Goal: Navigation & Orientation: Go to known website

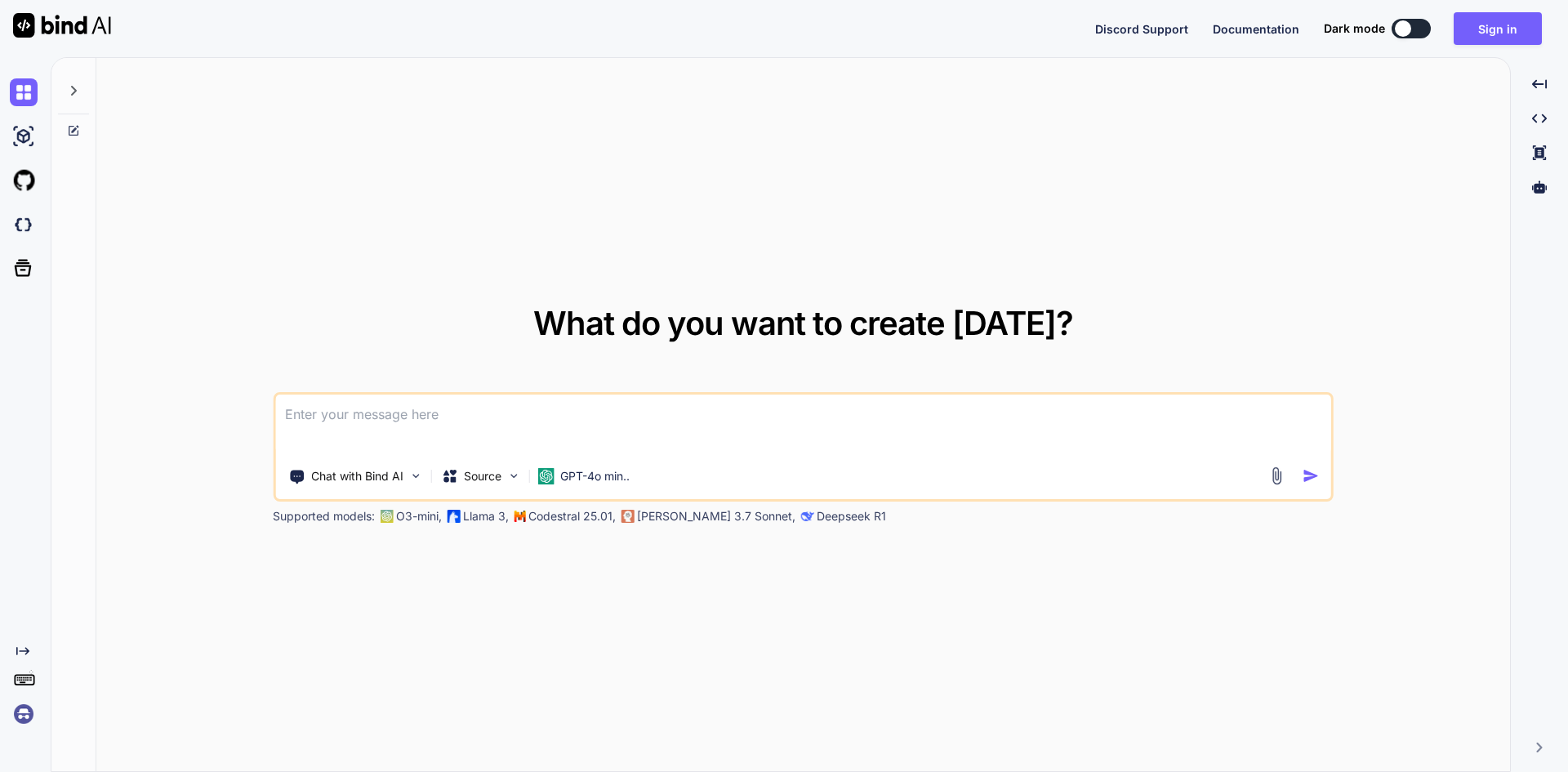
click at [535, 435] on textarea at bounding box center [802, 424] width 1056 height 60
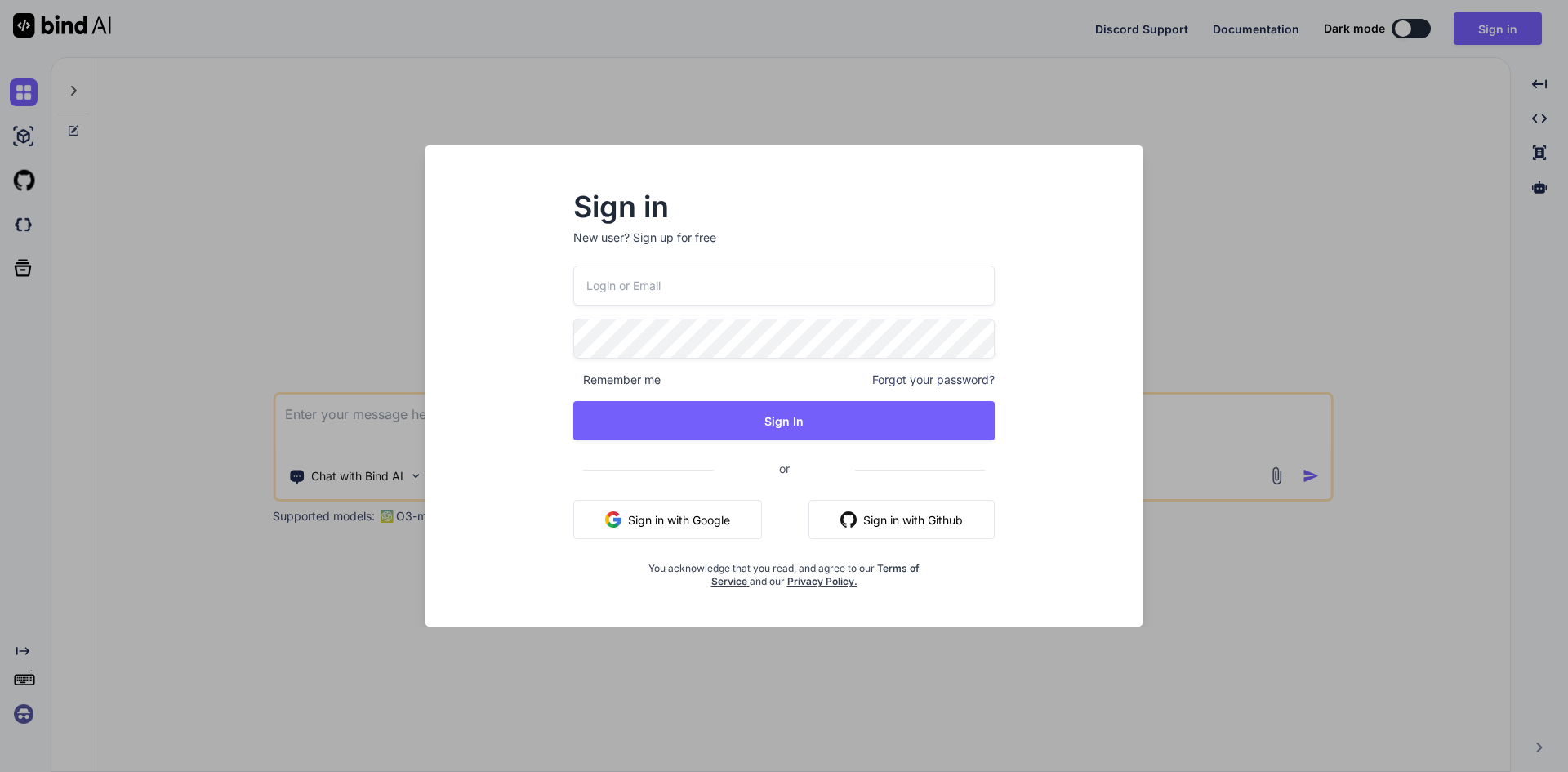
click at [631, 275] on input "email" at bounding box center [784, 286] width 422 height 40
click at [1207, 235] on div "Sign in New user? Sign up for free Remember me Forgot your password? Sign In or…" at bounding box center [784, 386] width 1568 height 772
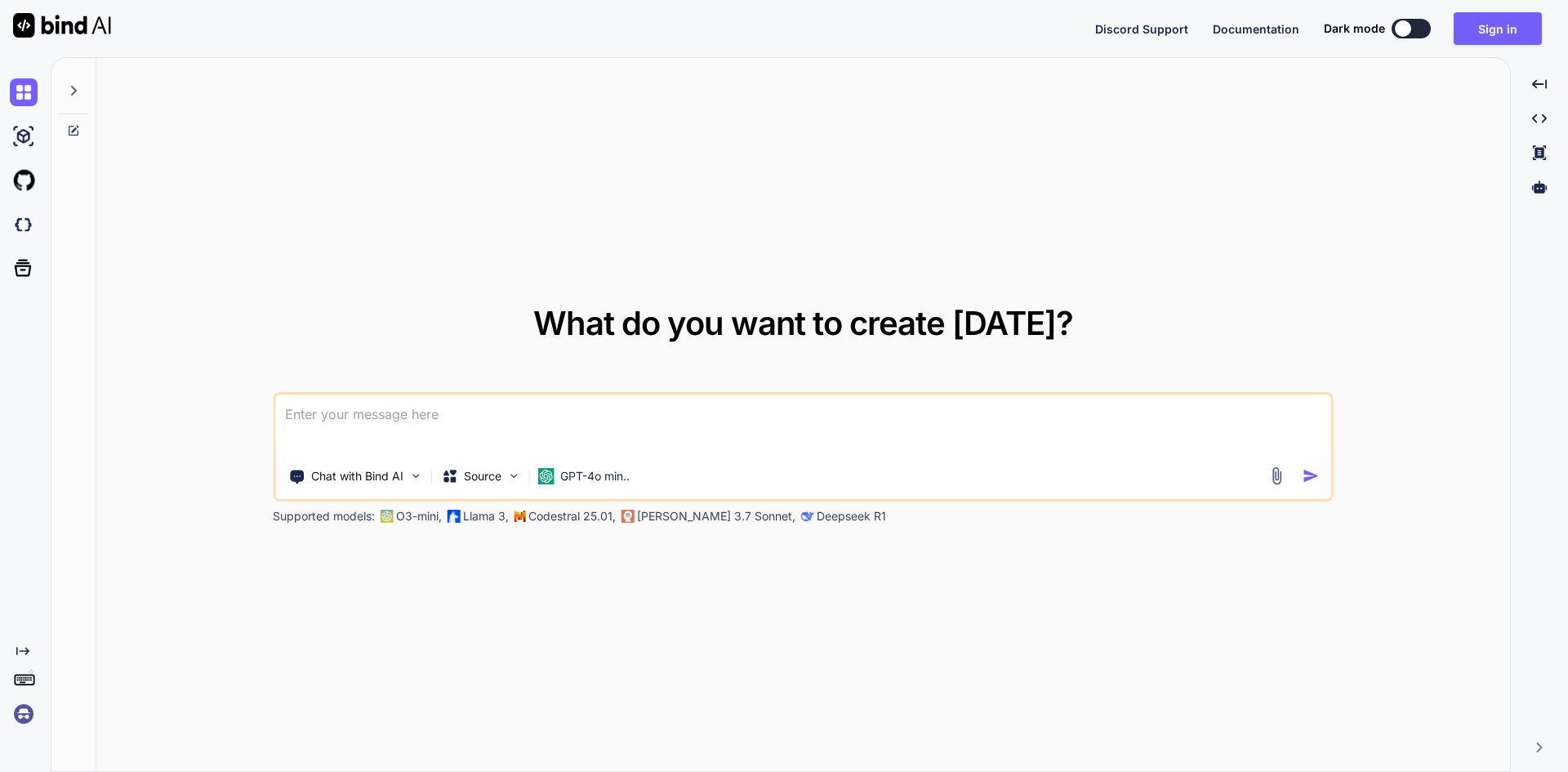
click at [371, 442] on textarea at bounding box center [802, 424] width 1056 height 60
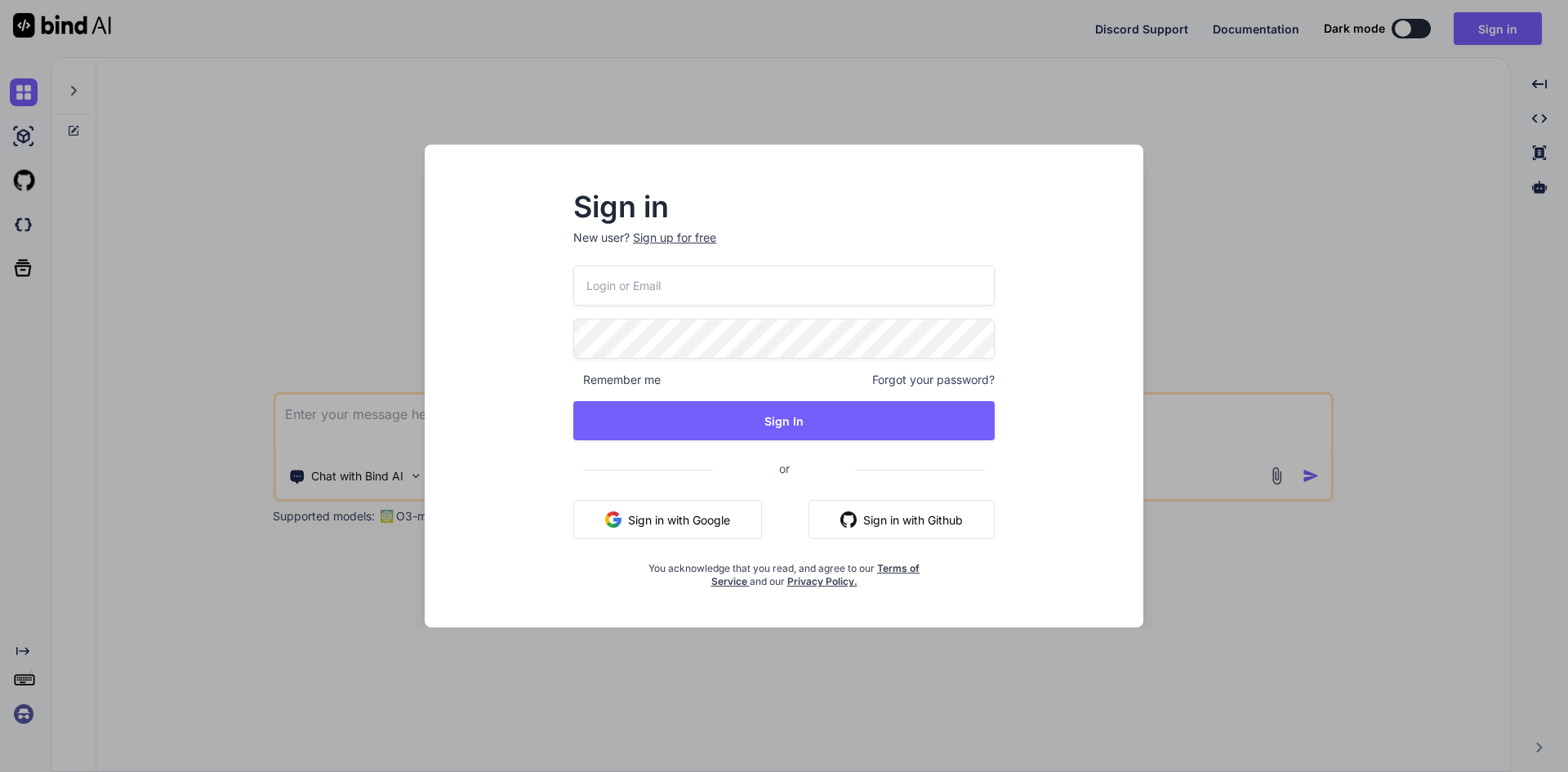
click at [786, 126] on div "Sign in New user? Sign up for free Remember me Forgot your password? Sign In or…" at bounding box center [784, 386] width 1568 height 772
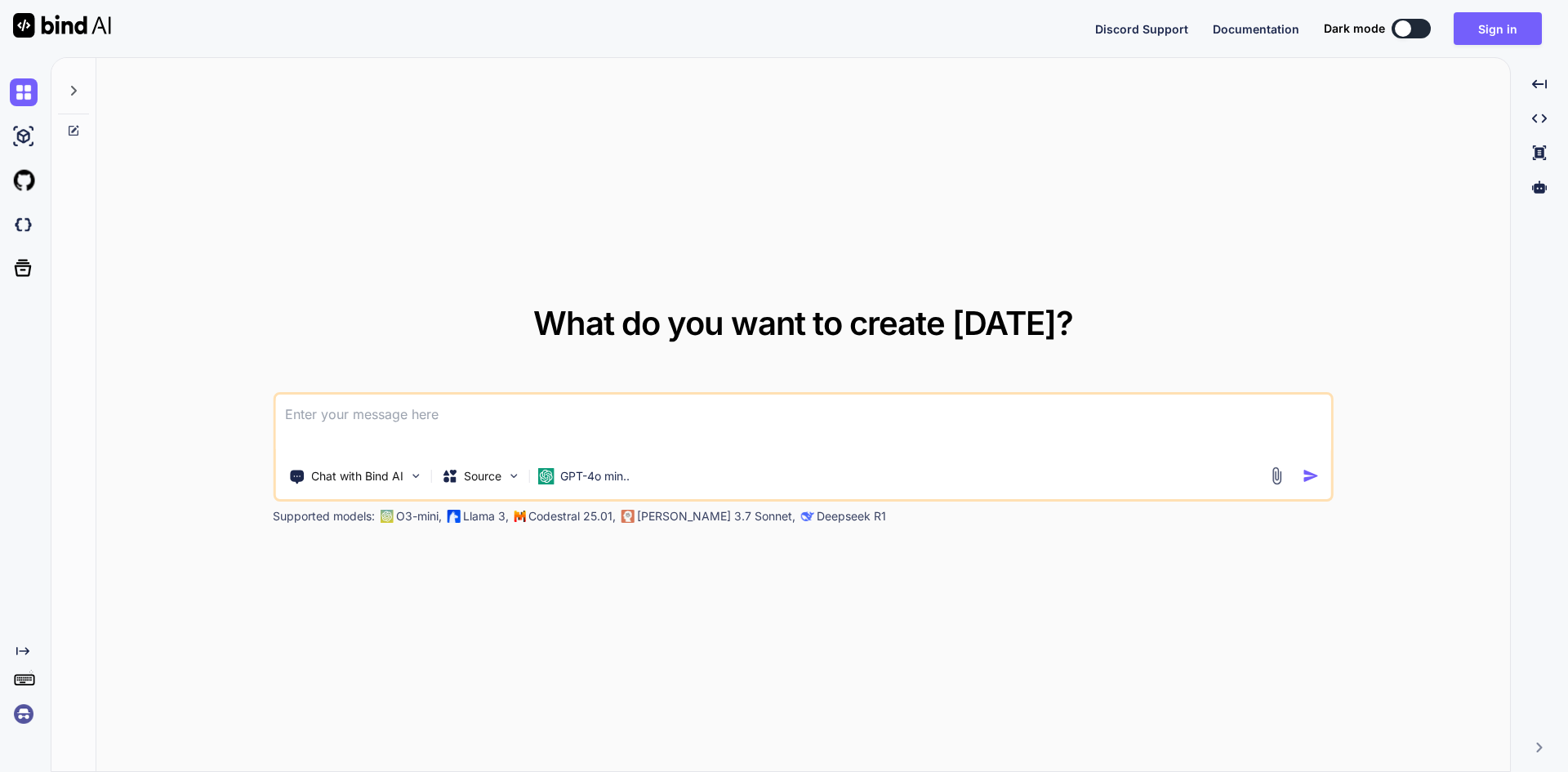
click at [1420, 26] on button at bounding box center [1410, 29] width 39 height 20
type textarea "x"
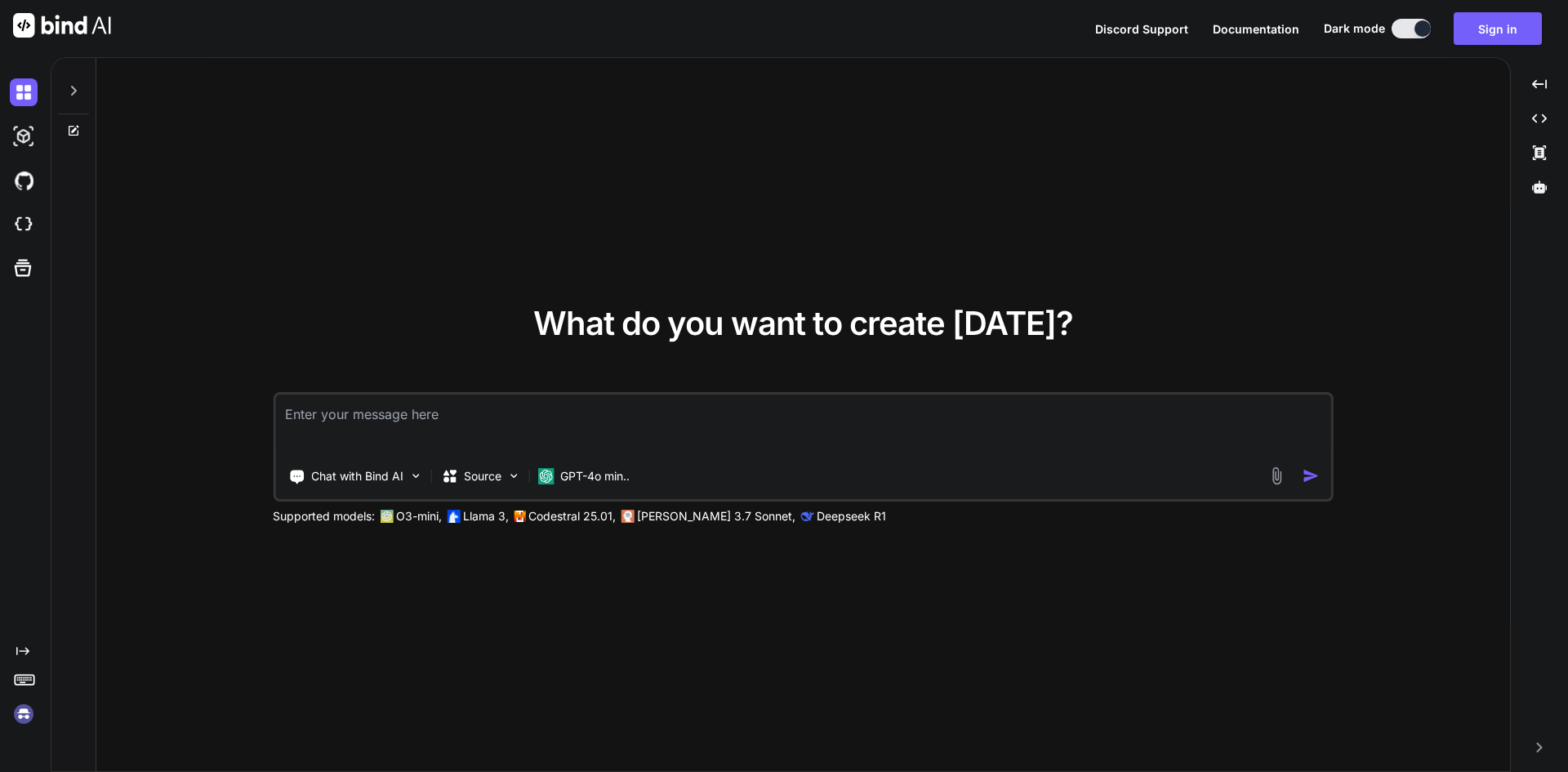
click at [547, 423] on textarea at bounding box center [802, 424] width 1056 height 60
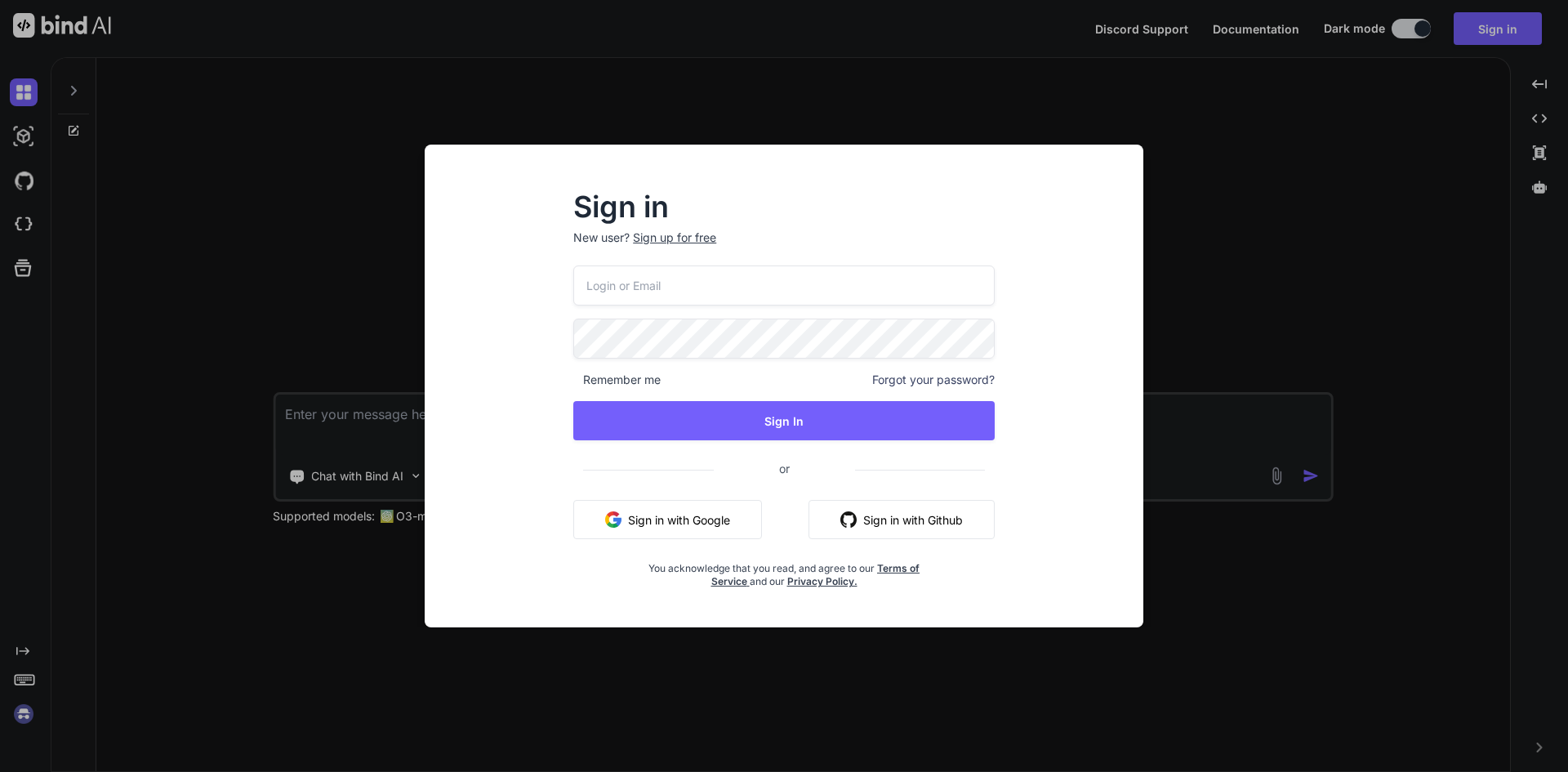
click at [286, 220] on div "Sign in New user? Sign up for free Remember me Forgot your password? Sign In or…" at bounding box center [784, 386] width 1568 height 772
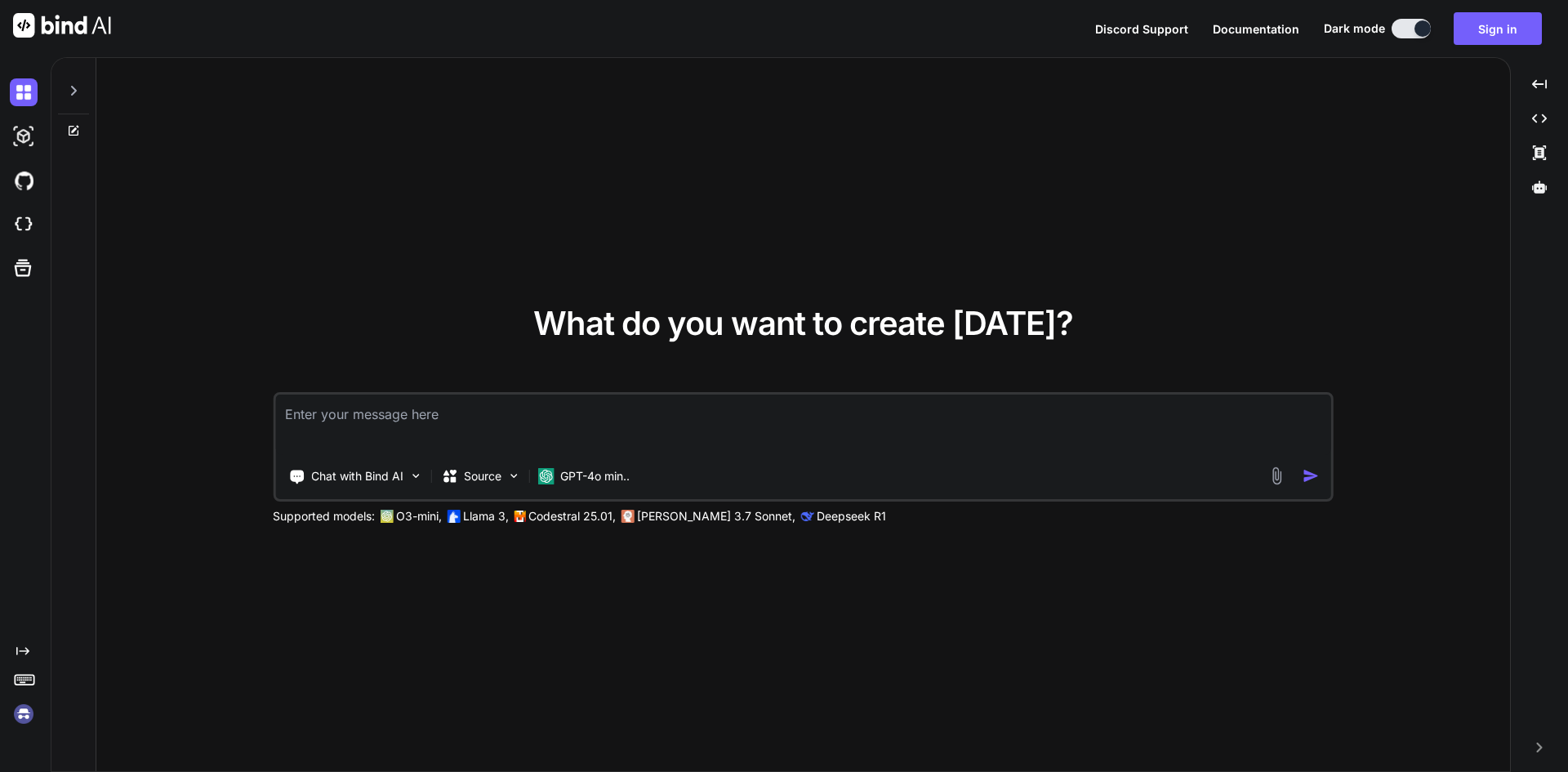
click at [1298, 35] on span "Documentation" at bounding box center [1255, 29] width 87 height 14
